Goal: Information Seeking & Learning: Understand process/instructions

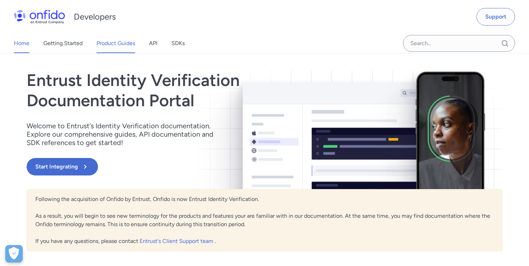
click at [122, 46] on link "Product Guides" at bounding box center [116, 44] width 39 height 20
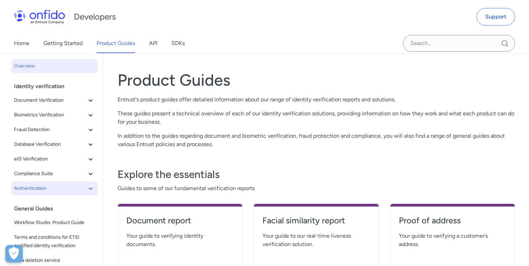
click at [56, 191] on span "Authentication" at bounding box center [50, 189] width 72 height 8
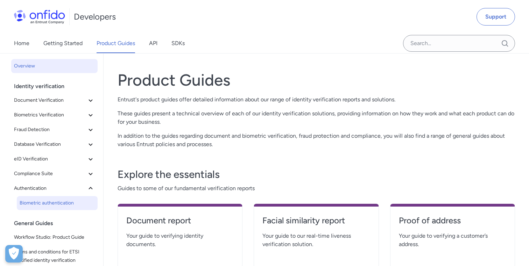
click at [55, 204] on span "Biometric authentication" at bounding box center [57, 203] width 75 height 8
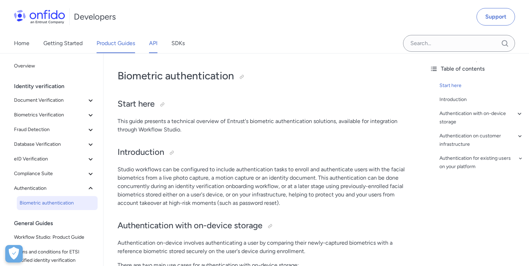
click at [158, 39] on link "API" at bounding box center [153, 44] width 8 height 20
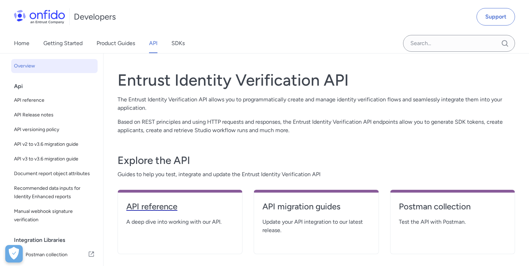
click at [150, 209] on h4 "API reference" at bounding box center [179, 206] width 107 height 11
select select "http"
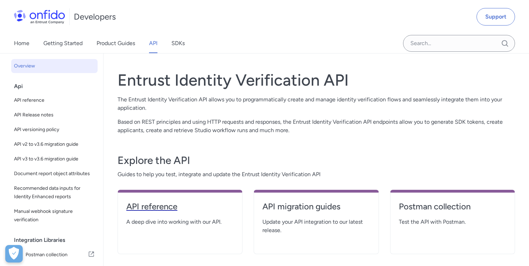
select select "http"
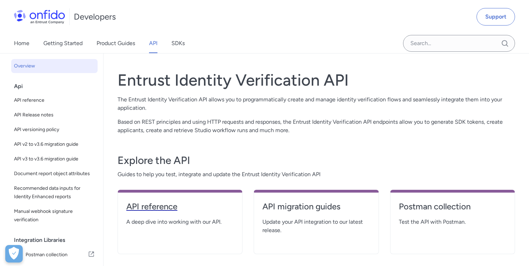
select select "http"
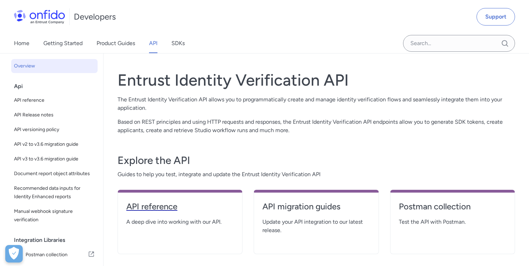
select select "http"
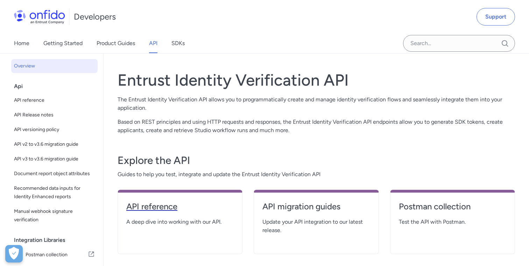
select select "http"
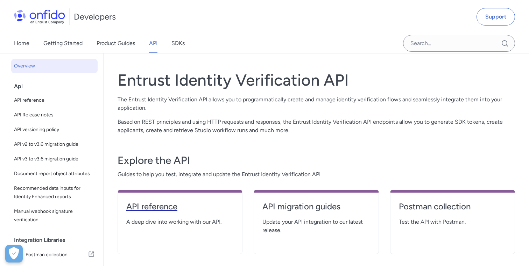
select select "http"
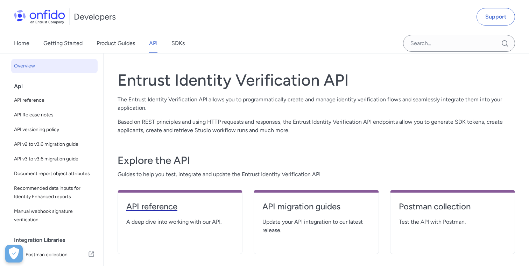
select select "http"
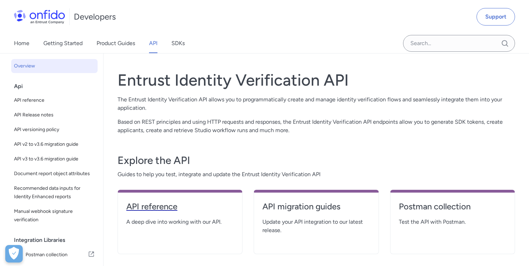
select select "http"
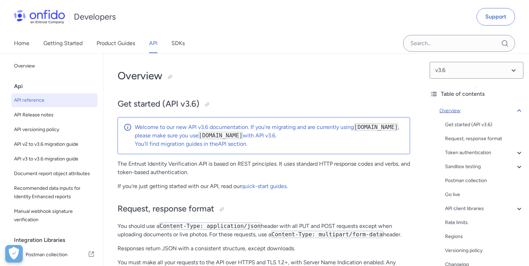
click at [520, 112] on icon at bounding box center [519, 111] width 8 height 8
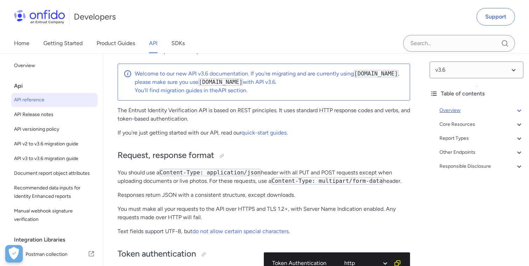
click at [520, 112] on icon at bounding box center [519, 110] width 8 height 8
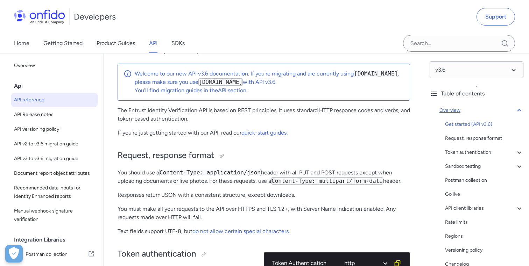
click at [520, 112] on icon at bounding box center [519, 110] width 8 height 8
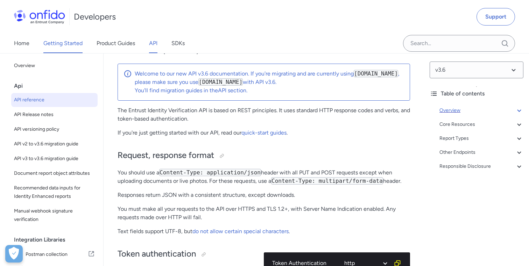
click at [70, 44] on link "Getting Started" at bounding box center [62, 44] width 39 height 20
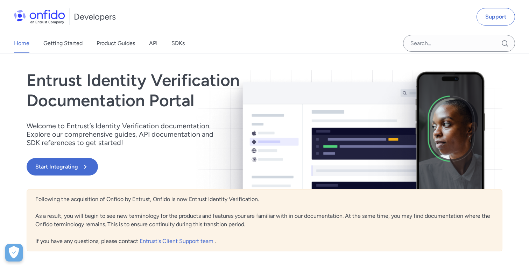
scroll to position [45, 0]
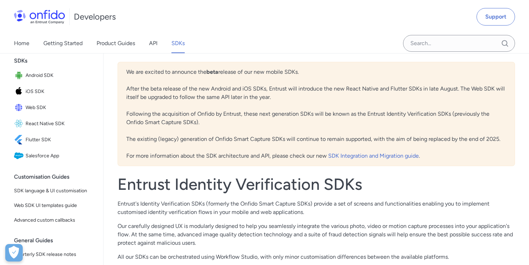
scroll to position [63, 0]
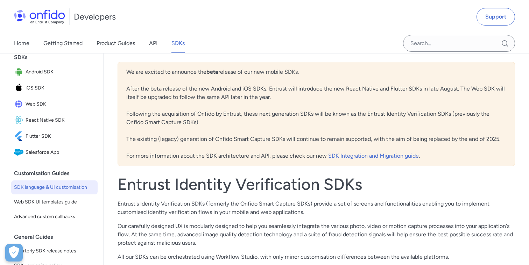
click at [69, 189] on span "SDK language & UI customisation" at bounding box center [54, 187] width 81 height 8
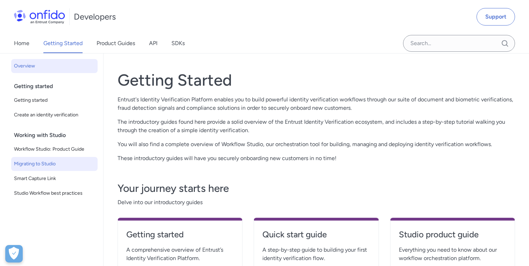
click at [53, 165] on span "Migrating to Studio" at bounding box center [54, 164] width 81 height 8
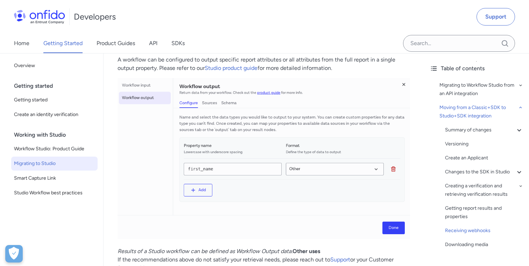
scroll to position [2478, 0]
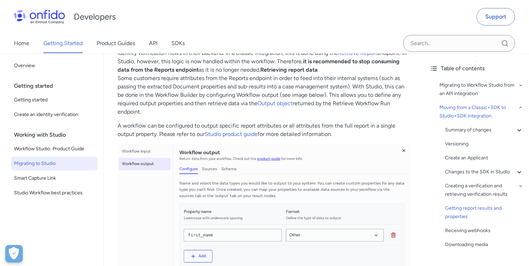
click at [49, 163] on span "Migrating to Studio" at bounding box center [54, 164] width 81 height 8
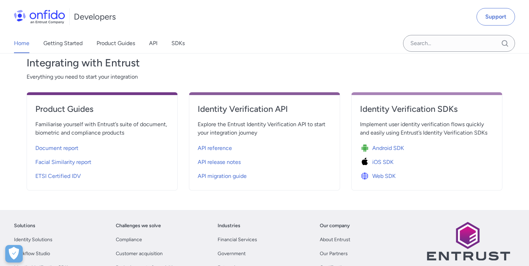
scroll to position [202, 0]
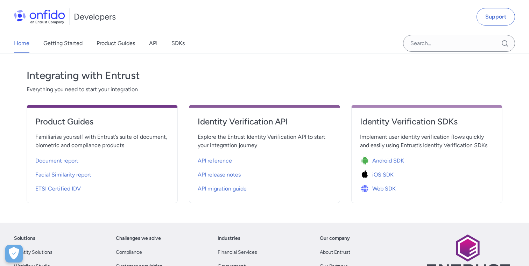
click at [218, 162] on span "API reference" at bounding box center [215, 161] width 34 height 8
select select "http"
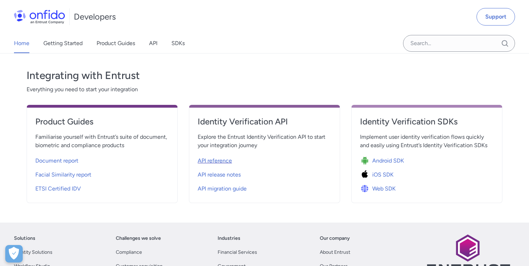
select select "http"
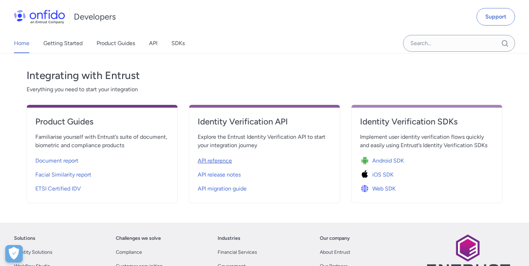
select select "http"
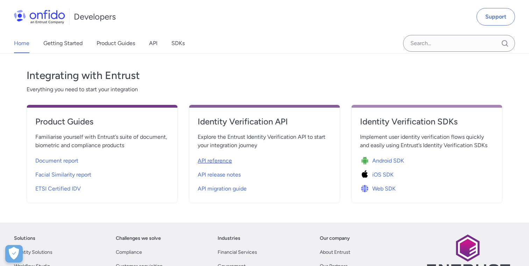
select select "http"
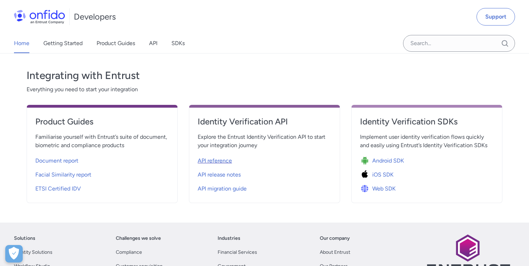
select select "http"
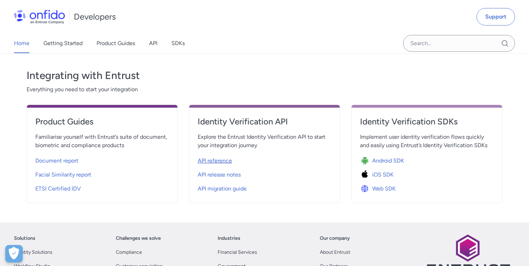
select select "http"
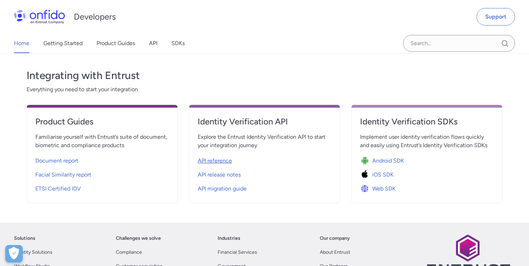
select select "http"
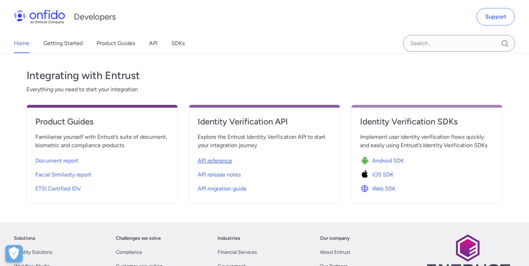
select select "http"
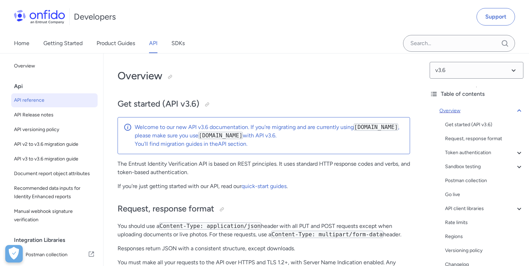
click at [522, 110] on icon at bounding box center [519, 111] width 8 height 8
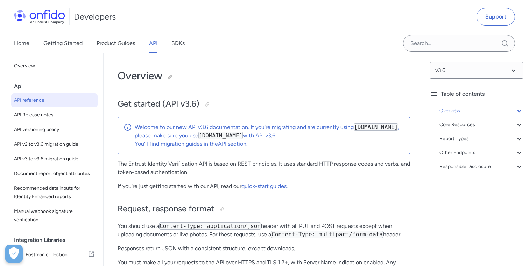
scroll to position [54, 0]
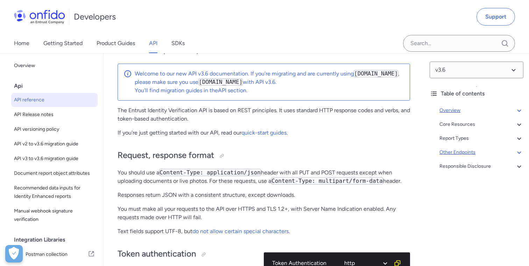
click at [519, 153] on icon at bounding box center [519, 152] width 8 height 8
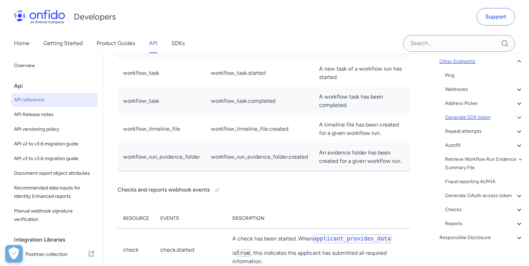
scroll to position [90, 0]
click at [460, 227] on div "Reports" at bounding box center [484, 225] width 78 height 8
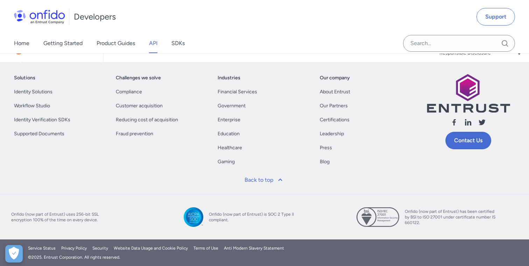
scroll to position [190, 0]
